Goal: Task Accomplishment & Management: Manage account settings

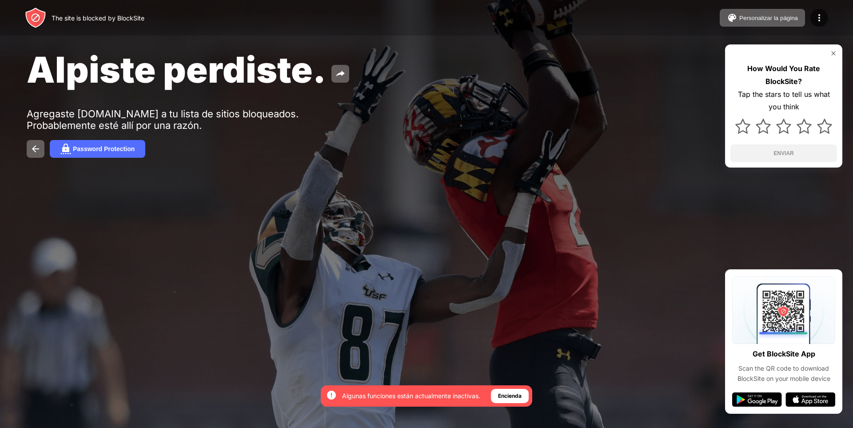
drag, startPoint x: 497, startPoint y: 395, endPoint x: 686, endPoint y: 180, distance: 285.8
click at [576, 344] on div "Al darte de alta, te aseguras el acceso a todas las funciones y ventajas que de…" at bounding box center [426, 214] width 853 height 428
click at [515, 401] on div "Encienda" at bounding box center [510, 396] width 38 height 14
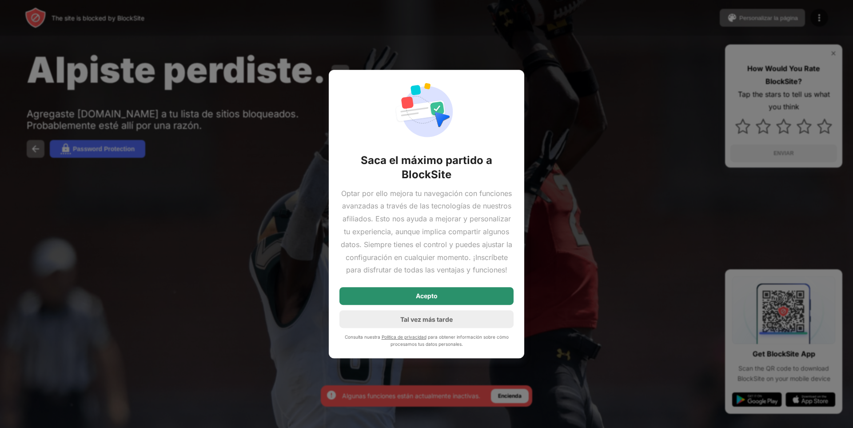
click at [494, 299] on div "Acepto" at bounding box center [426, 296] width 174 height 18
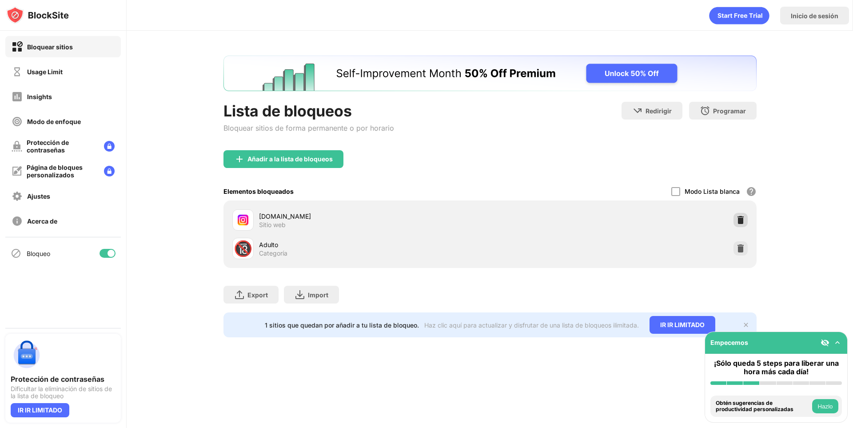
click at [739, 221] on img at bounding box center [740, 219] width 9 height 9
